Goal: Information Seeking & Learning: Learn about a topic

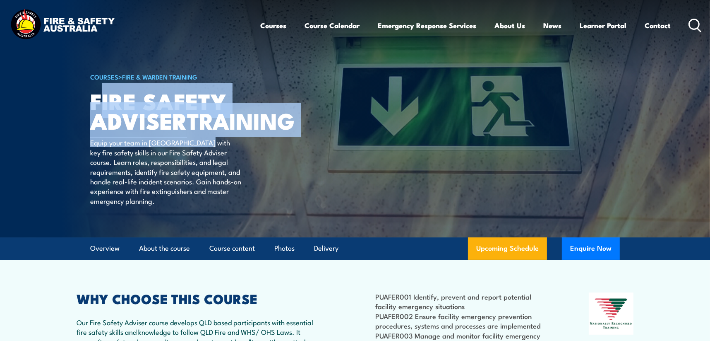
drag, startPoint x: 99, startPoint y: 98, endPoint x: 207, endPoint y: 149, distance: 119.8
click at [207, 149] on div "COURSES > Fire & Warden Training FIRE SAFETY ADVISER TRAINING Equip your team i…" at bounding box center [192, 118] width 205 height 237
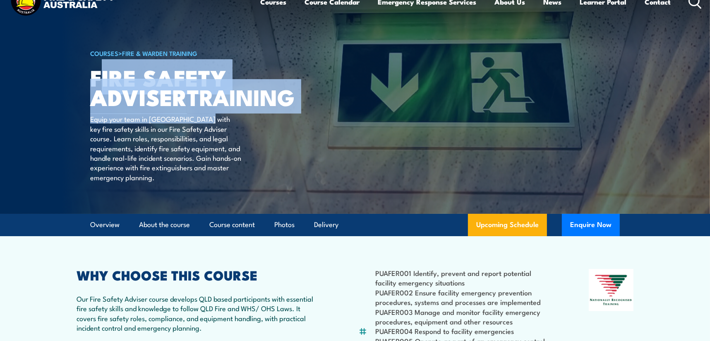
scroll to position [41, 0]
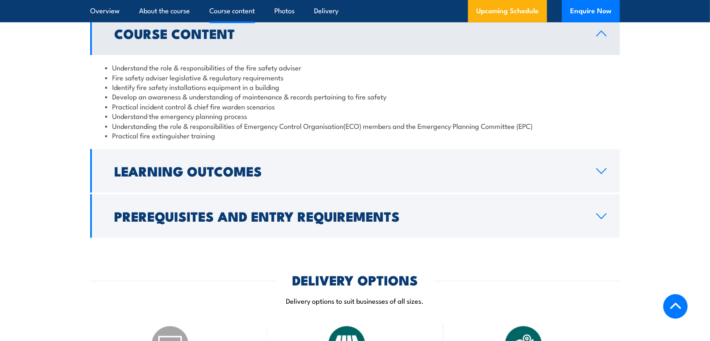
scroll to position [745, 0]
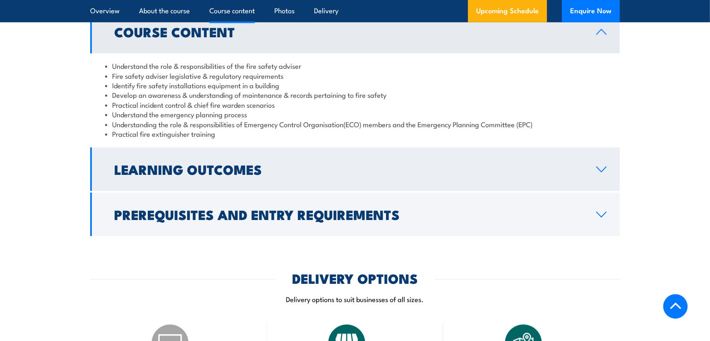
click at [312, 175] on h2 "Learning Outcomes" at bounding box center [348, 169] width 469 height 12
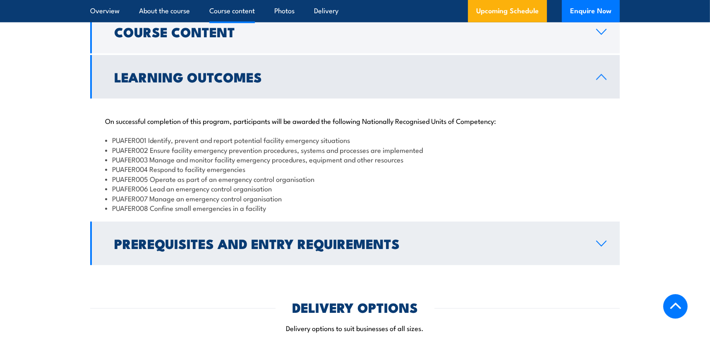
click at [289, 249] on h2 "Prerequisites and Entry Requirements" at bounding box center [348, 243] width 469 height 12
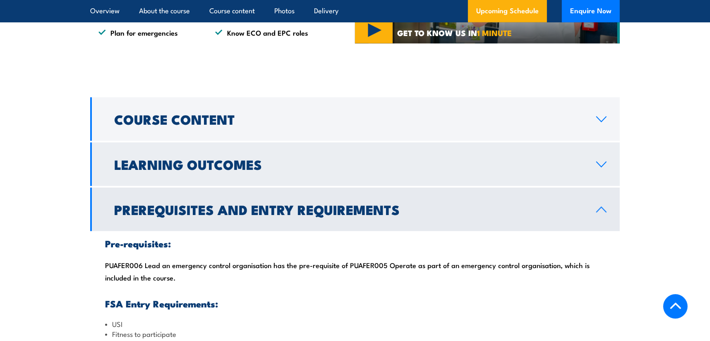
scroll to position [662, 0]
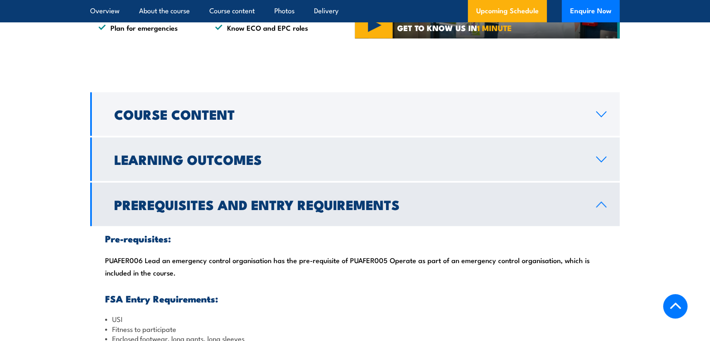
click at [197, 162] on link "Learning Outcomes" at bounding box center [355, 158] width 530 height 43
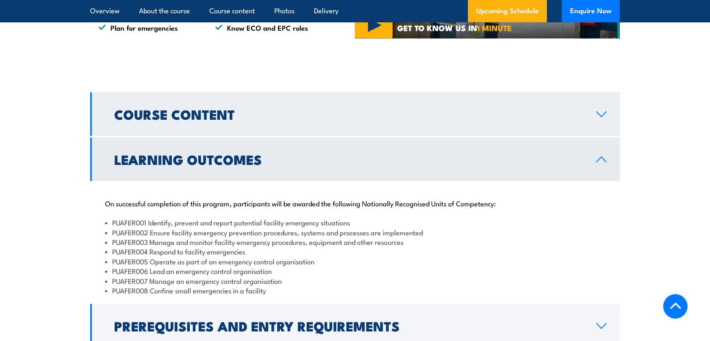
click at [196, 136] on link "Course Content" at bounding box center [355, 113] width 530 height 43
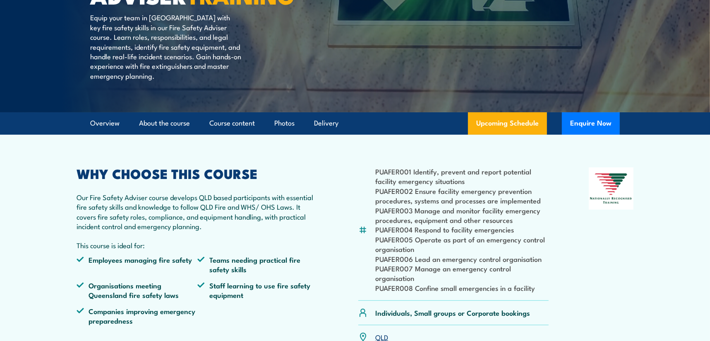
scroll to position [124, 0]
